Goal: Find specific page/section: Find specific page/section

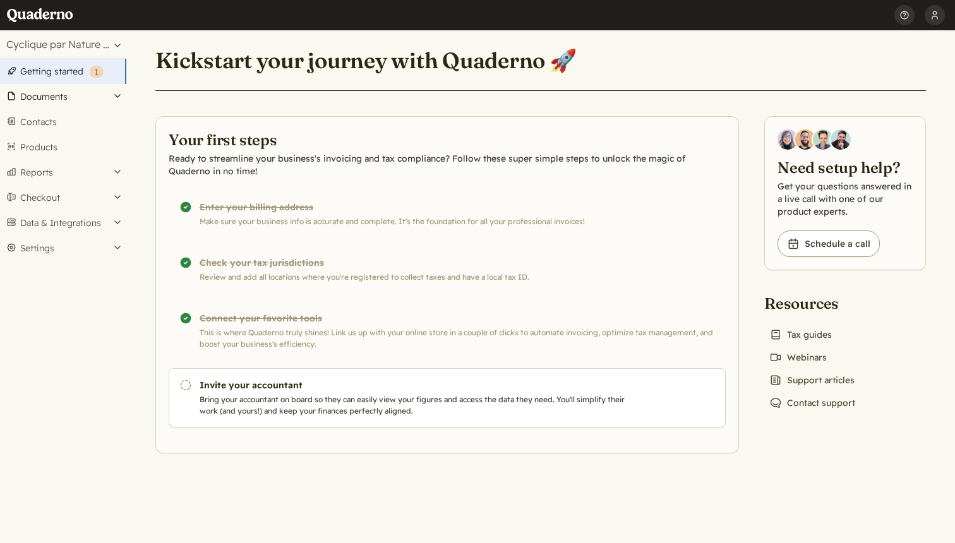
click at [80, 93] on button "Documents" at bounding box center [63, 96] width 126 height 25
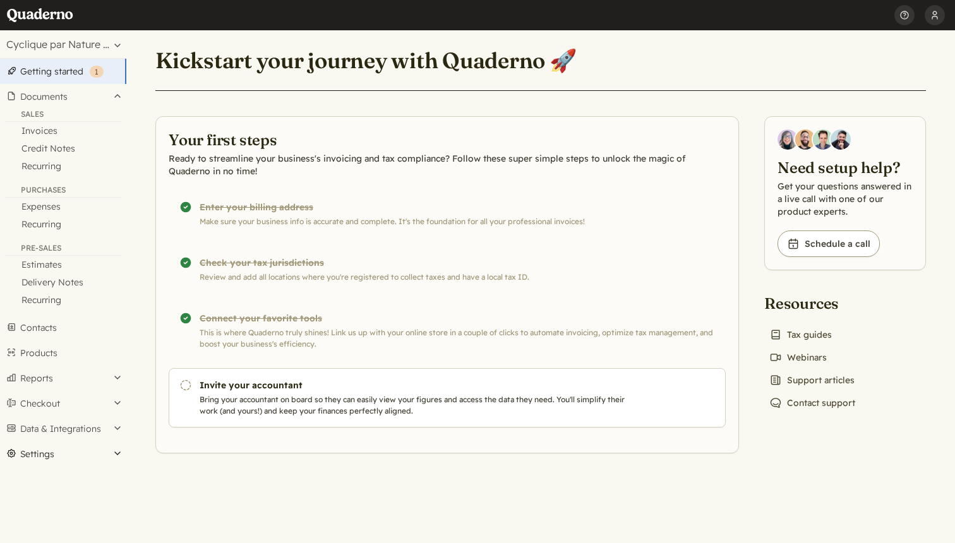
click at [44, 457] on button "Settings" at bounding box center [63, 454] width 126 height 25
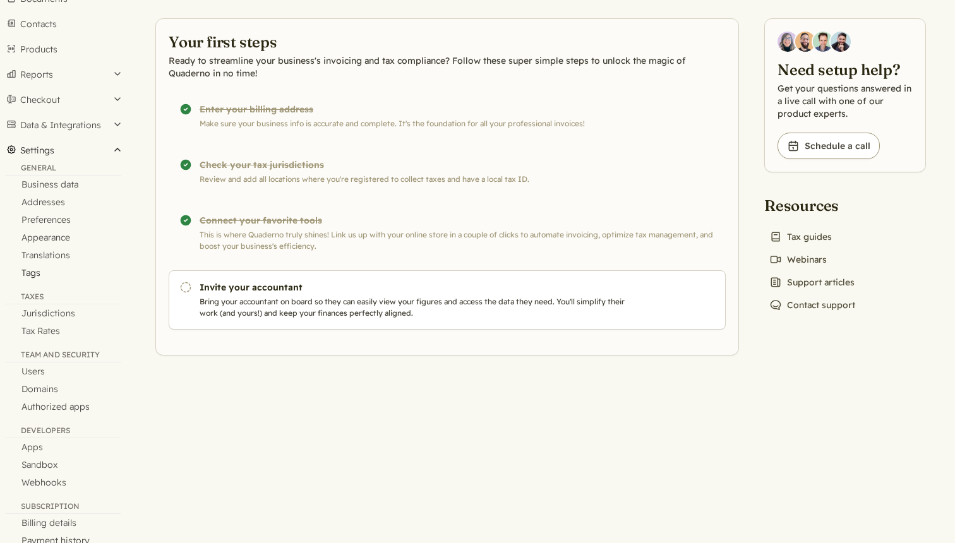
scroll to position [123, 0]
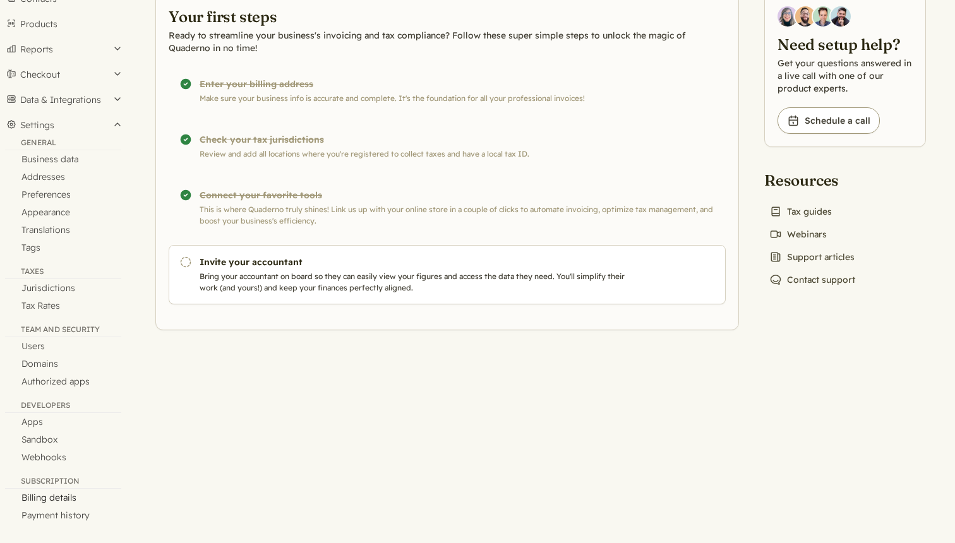
click at [48, 499] on link "Billing details" at bounding box center [63, 498] width 126 height 18
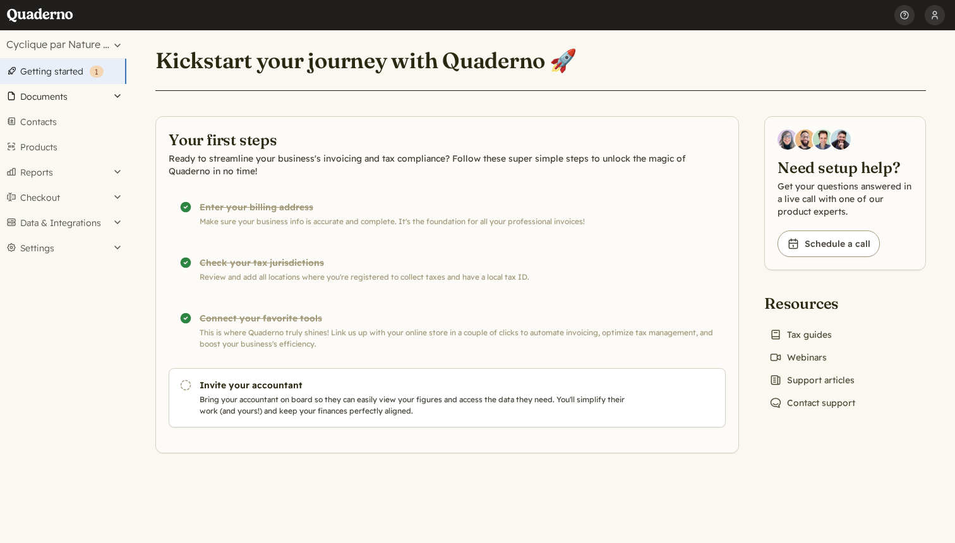
click at [68, 100] on button "Documents" at bounding box center [63, 96] width 126 height 25
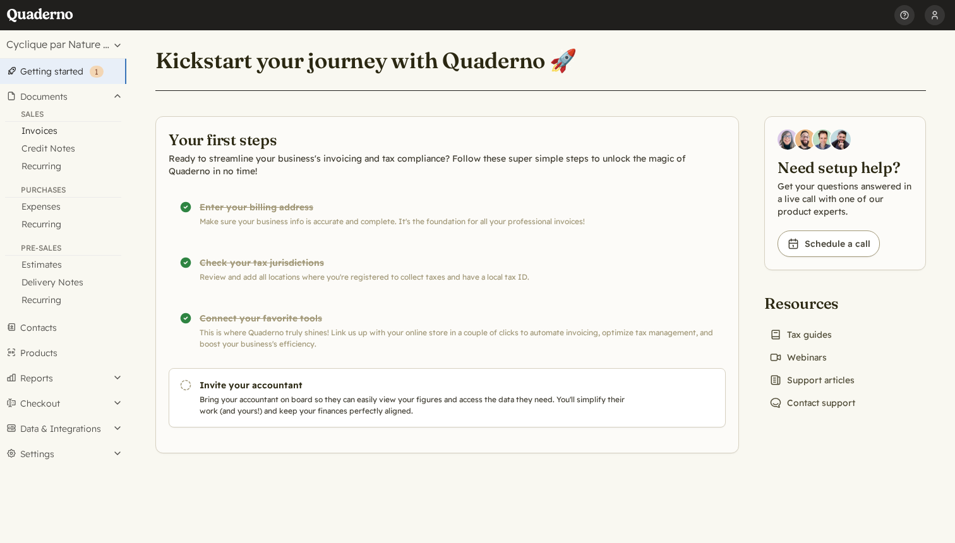
click at [56, 128] on link "Invoices" at bounding box center [63, 131] width 126 height 18
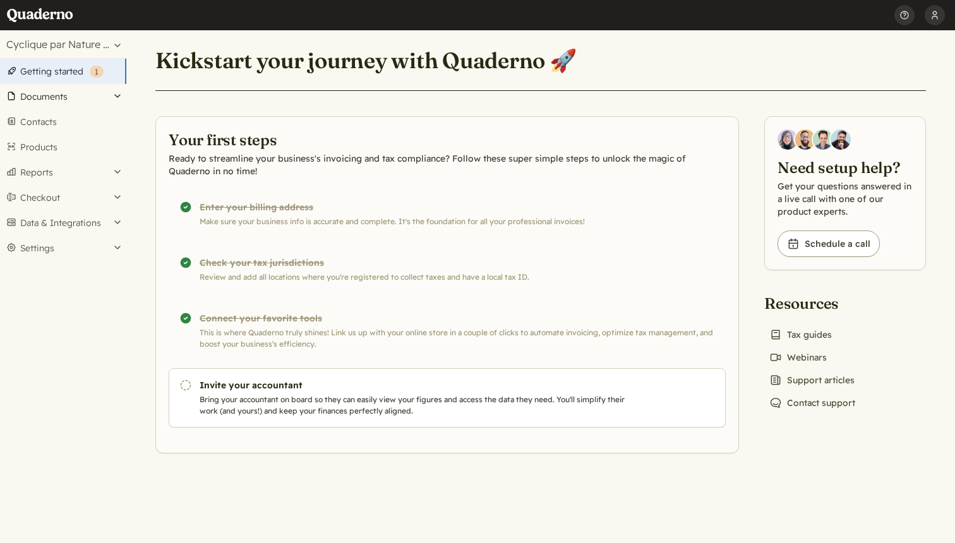
click at [60, 99] on button "Documents" at bounding box center [63, 96] width 126 height 25
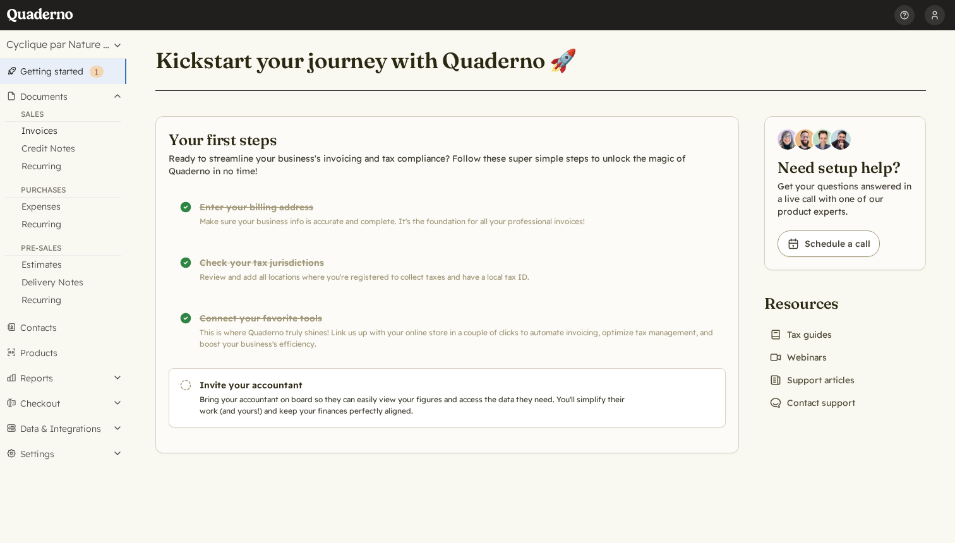
click at [54, 130] on link "Invoices" at bounding box center [63, 131] width 126 height 18
